Goal: Download file/media

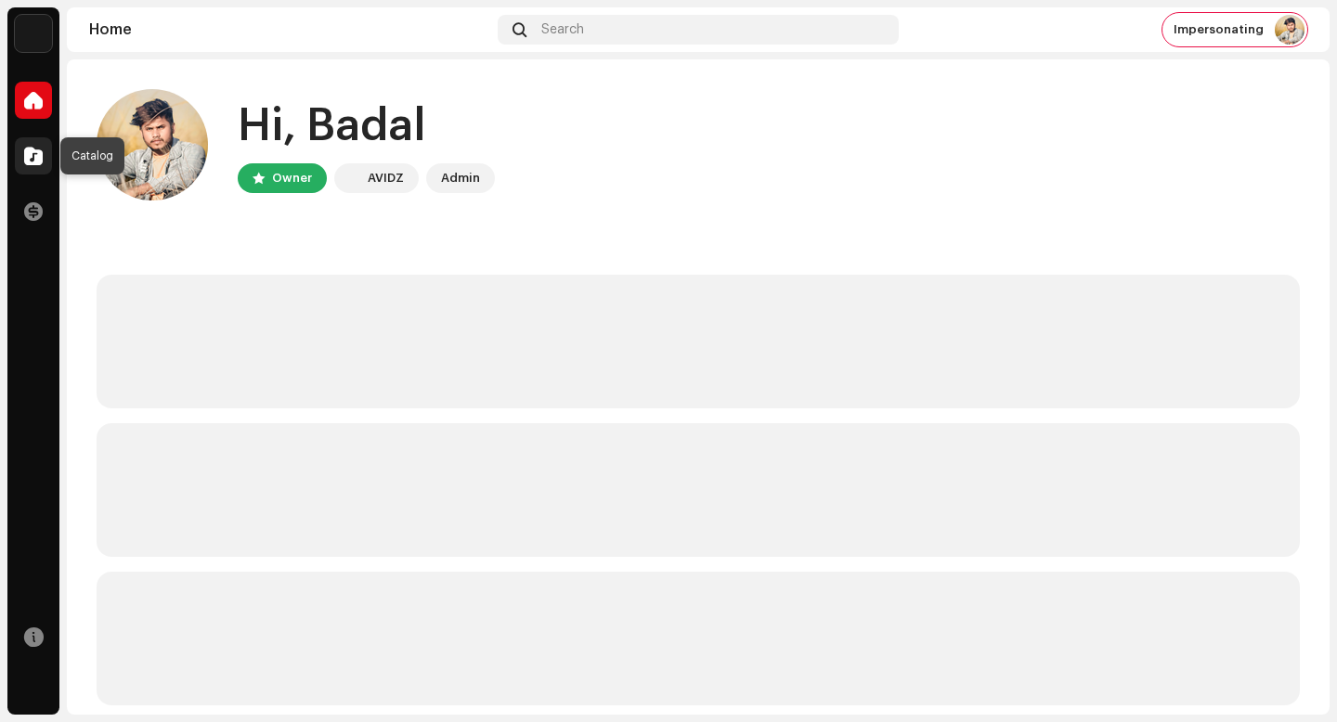
click at [29, 151] on span at bounding box center [33, 156] width 19 height 15
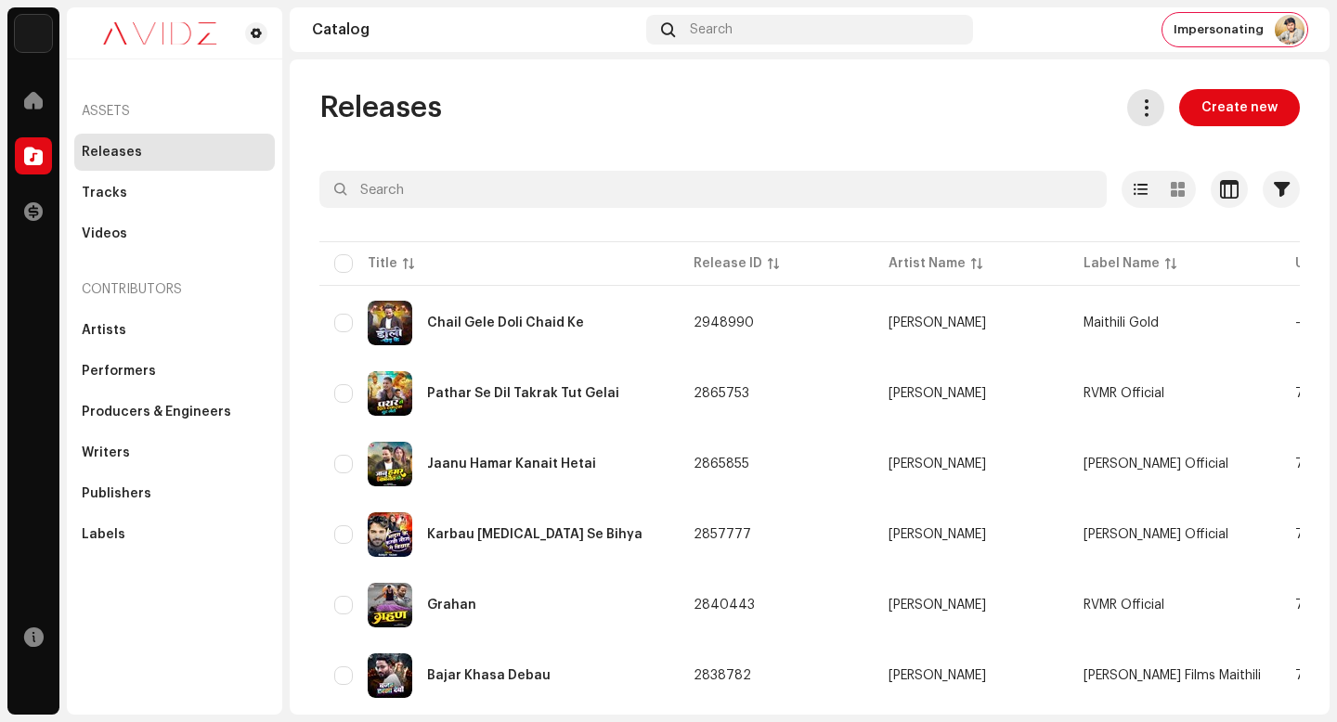
click at [1144, 113] on span at bounding box center [1146, 107] width 18 height 15
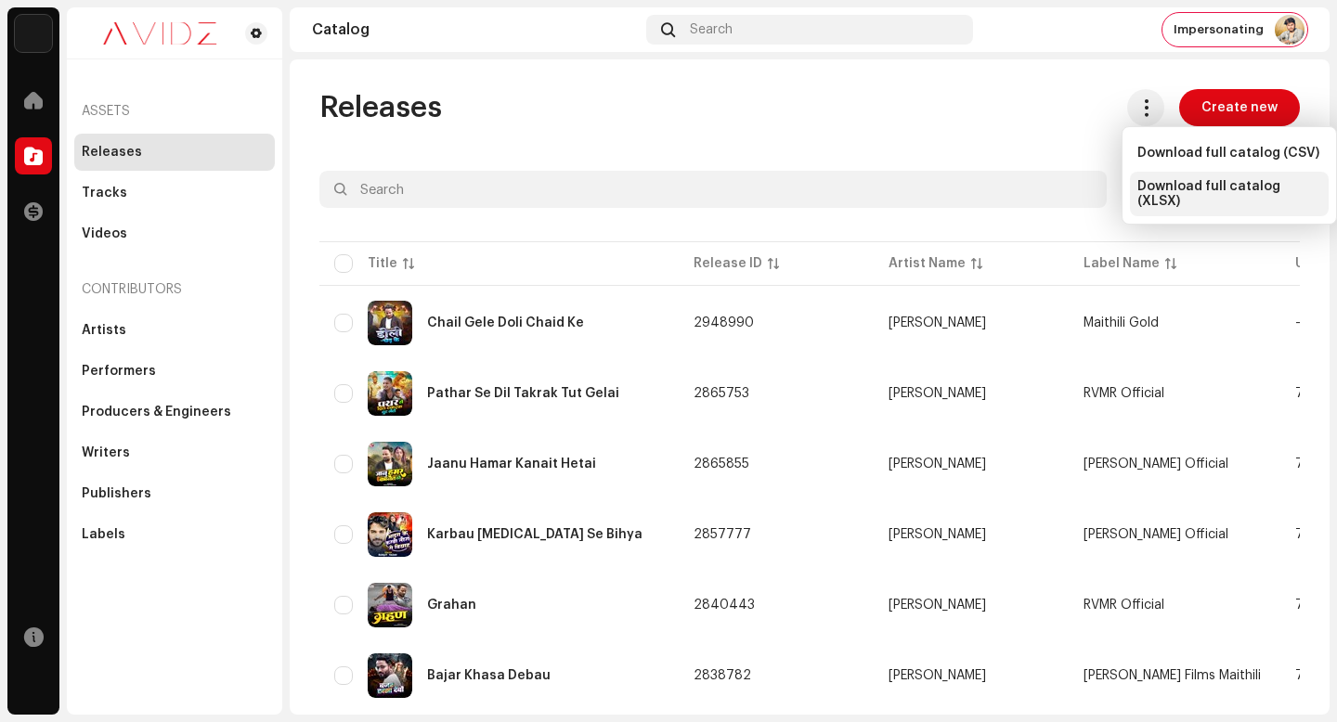
click at [1179, 194] on span "Download full catalog (XLSX)" at bounding box center [1229, 194] width 184 height 30
click at [804, 92] on div "Releases Create new" at bounding box center [809, 107] width 980 height 37
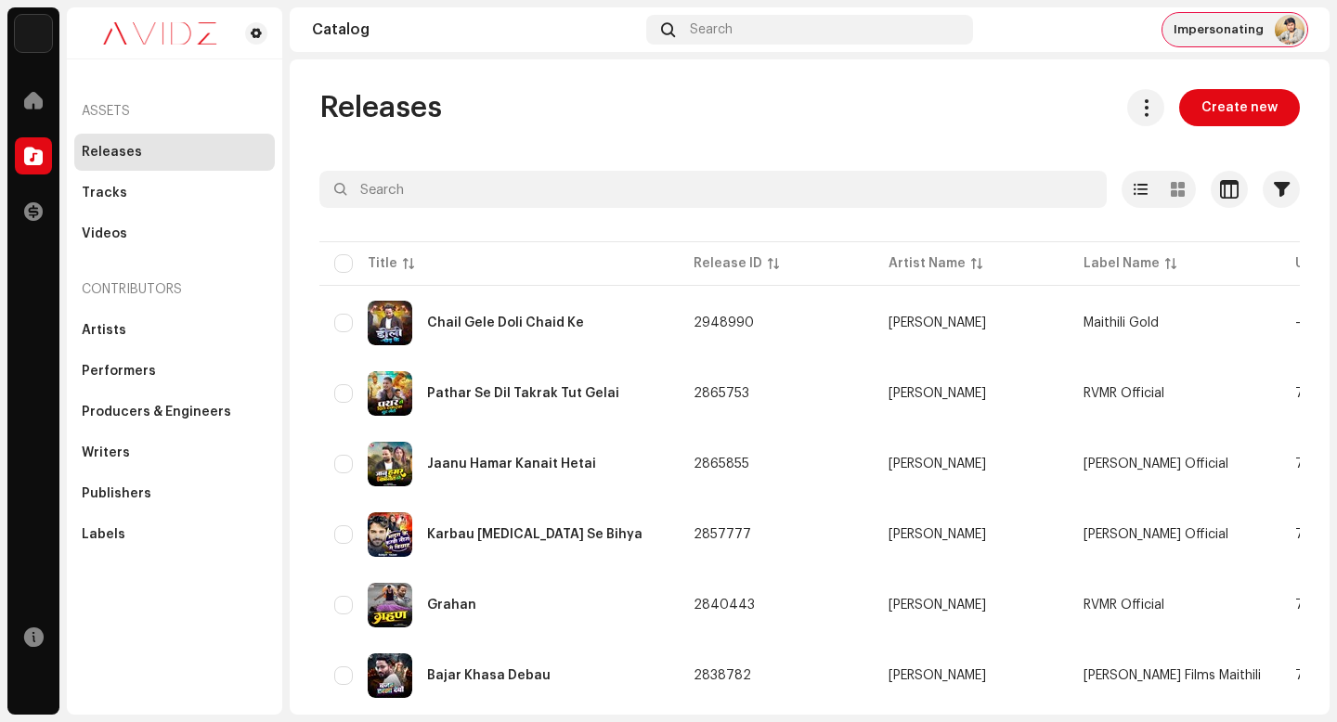
click at [1208, 36] on span "Impersonating" at bounding box center [1218, 29] width 90 height 15
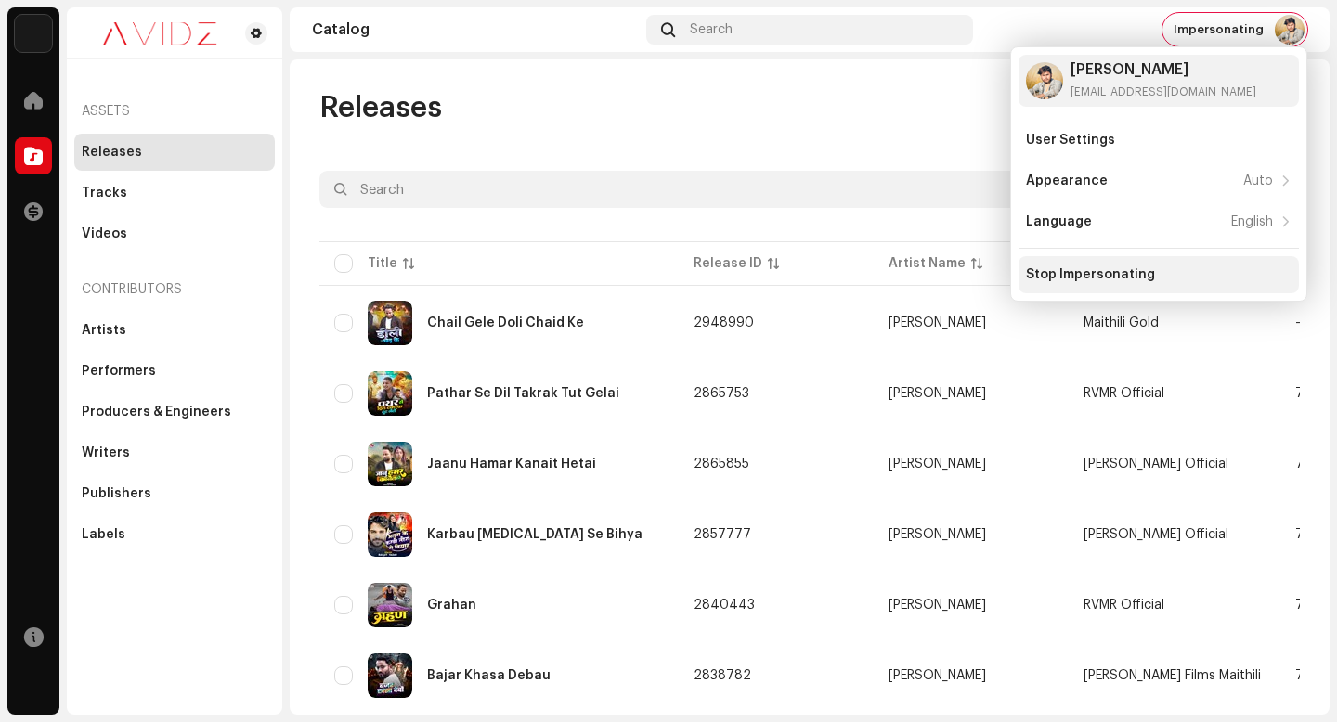
click at [1119, 272] on div "Stop Impersonating" at bounding box center [1090, 274] width 129 height 15
